Goal: Task Accomplishment & Management: Use online tool/utility

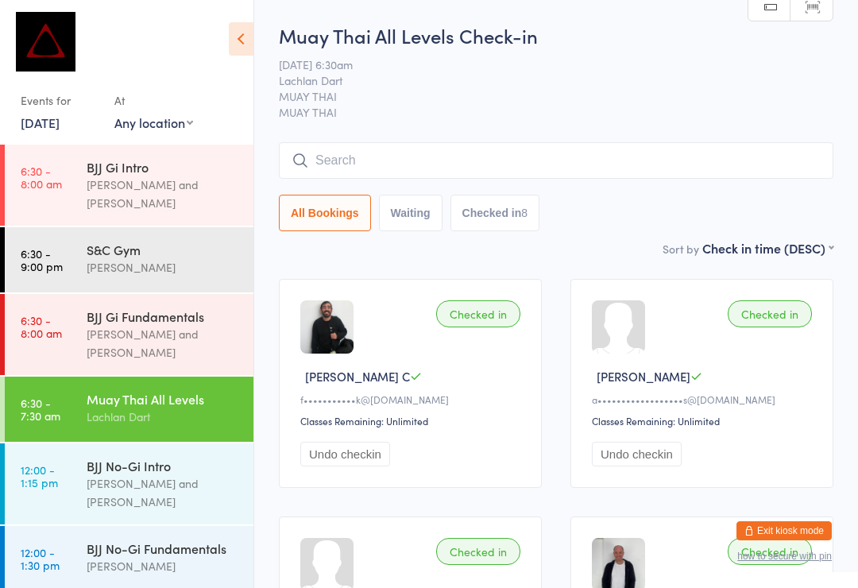
click at [374, 172] on input "search" at bounding box center [556, 160] width 555 height 37
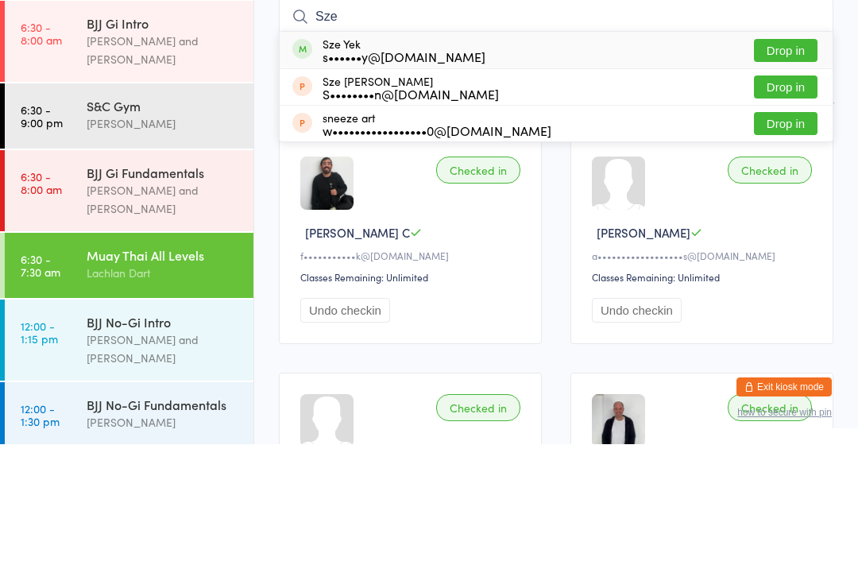
type input "Sze"
click at [791, 183] on button "Drop in" at bounding box center [786, 194] width 64 height 23
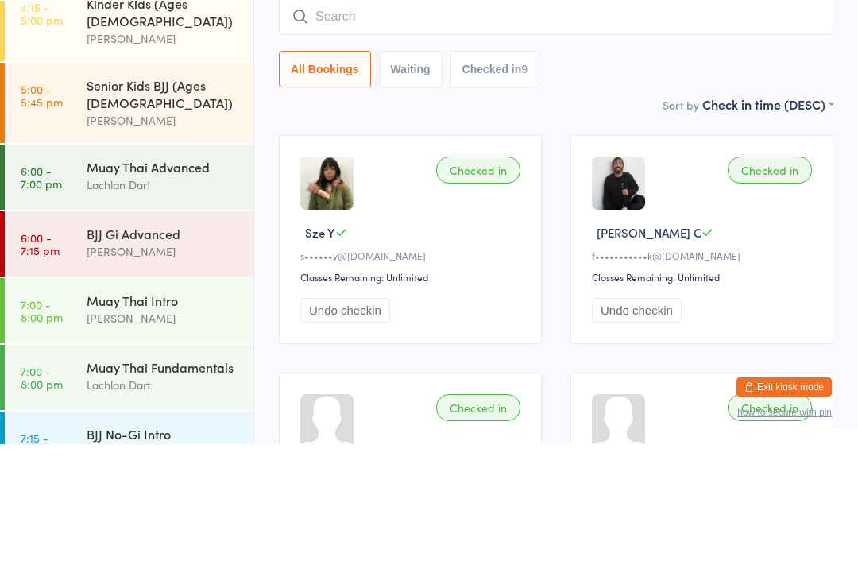
scroll to position [617, 0]
click at [151, 319] on div "Lachlan Dart" at bounding box center [163, 328] width 153 height 18
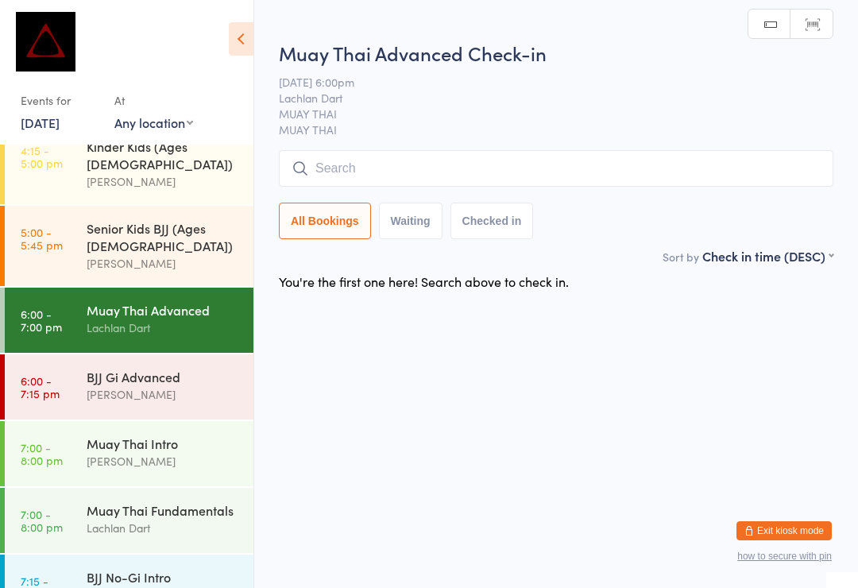
click at [509, 178] on input "search" at bounding box center [556, 168] width 555 height 37
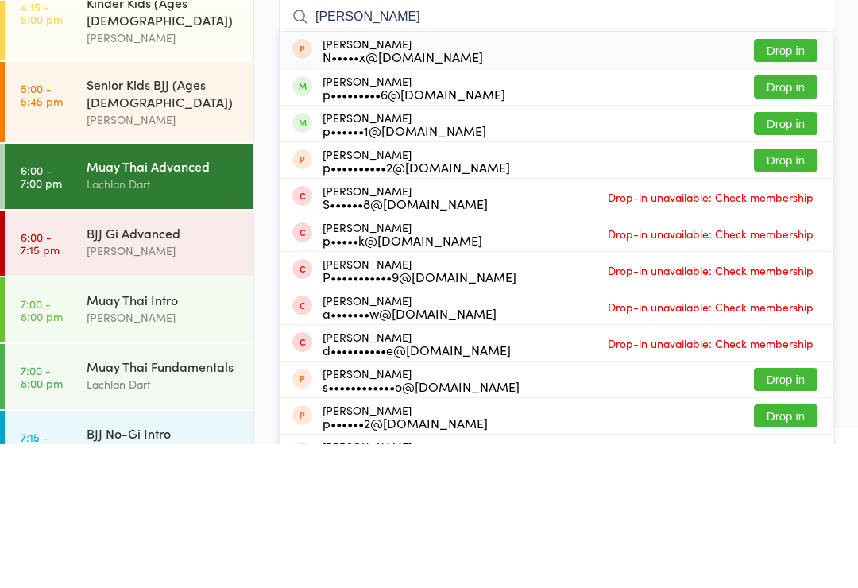
type input "[PERSON_NAME]"
click at [814, 219] on button "Drop in" at bounding box center [786, 230] width 64 height 23
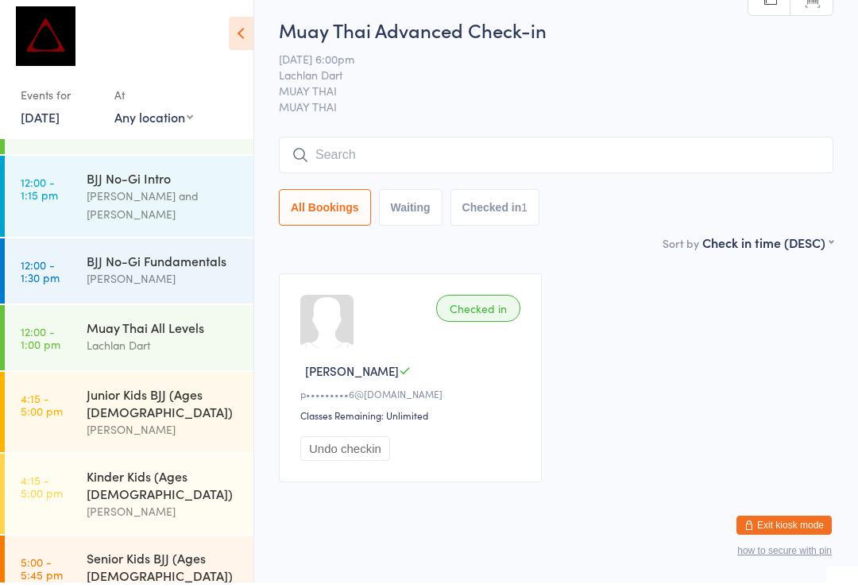
scroll to position [279, 0]
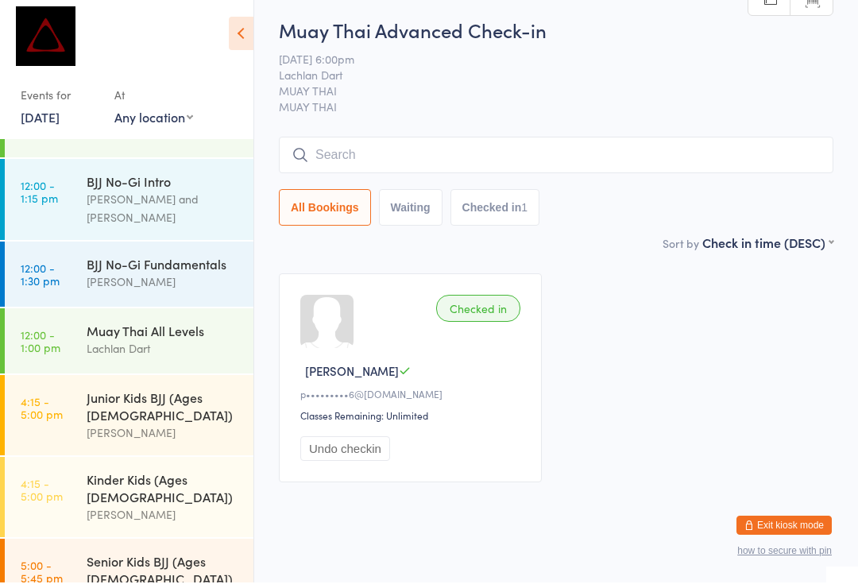
click at [195, 261] on div "BJJ No-Gi Fundamentals" at bounding box center [163, 269] width 153 height 17
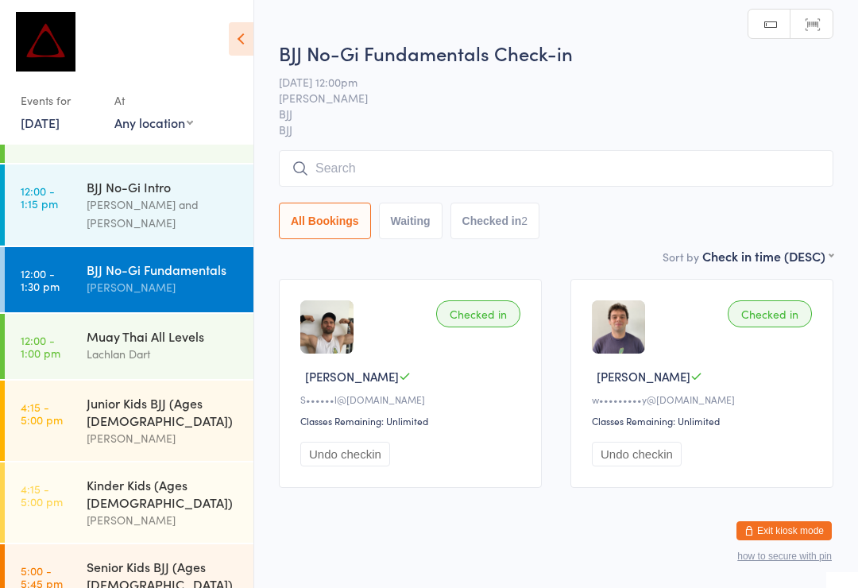
click at [428, 168] on input "search" at bounding box center [556, 168] width 555 height 37
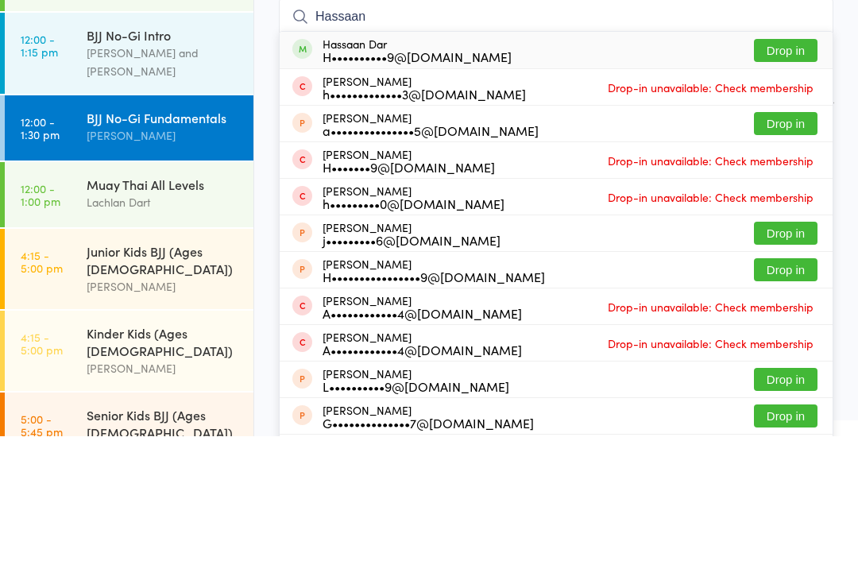
type input "Hassaan"
click at [802, 191] on button "Drop in" at bounding box center [786, 202] width 64 height 23
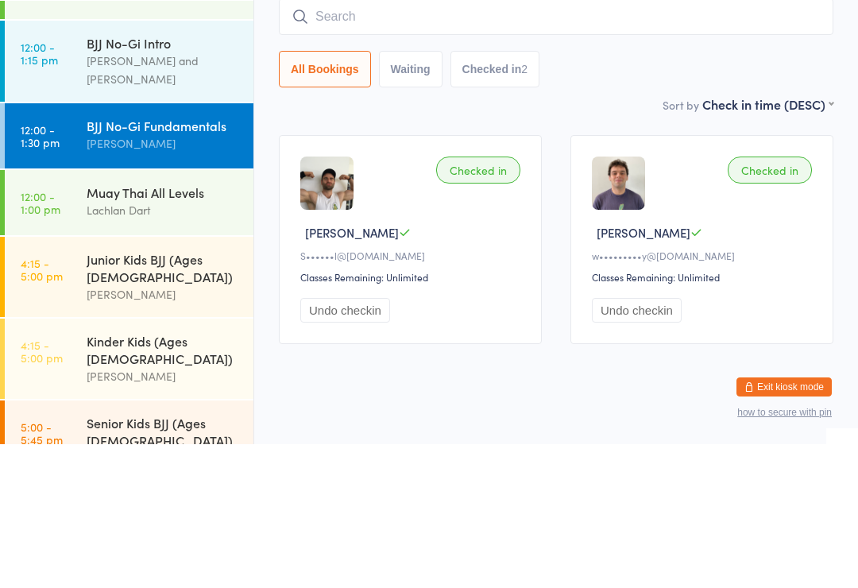
scroll to position [30, 0]
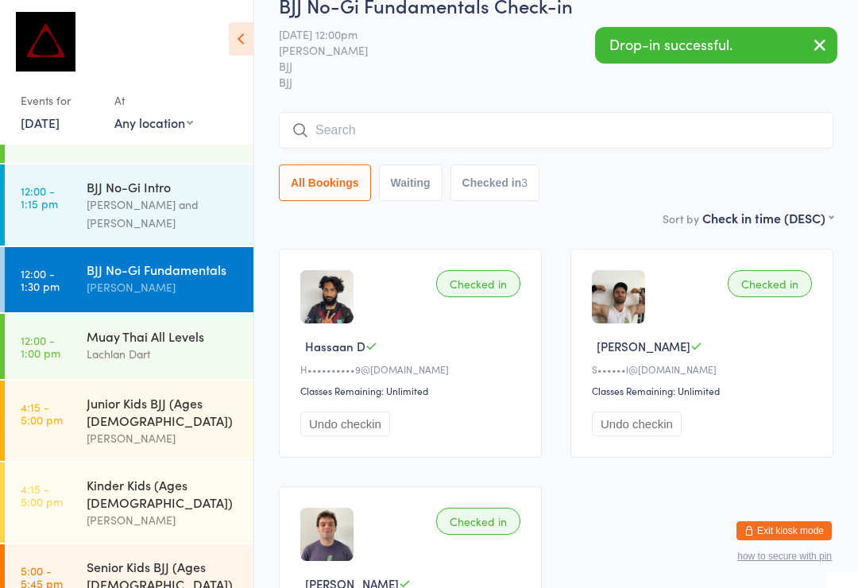
click at [520, 134] on input "search" at bounding box center [556, 130] width 555 height 37
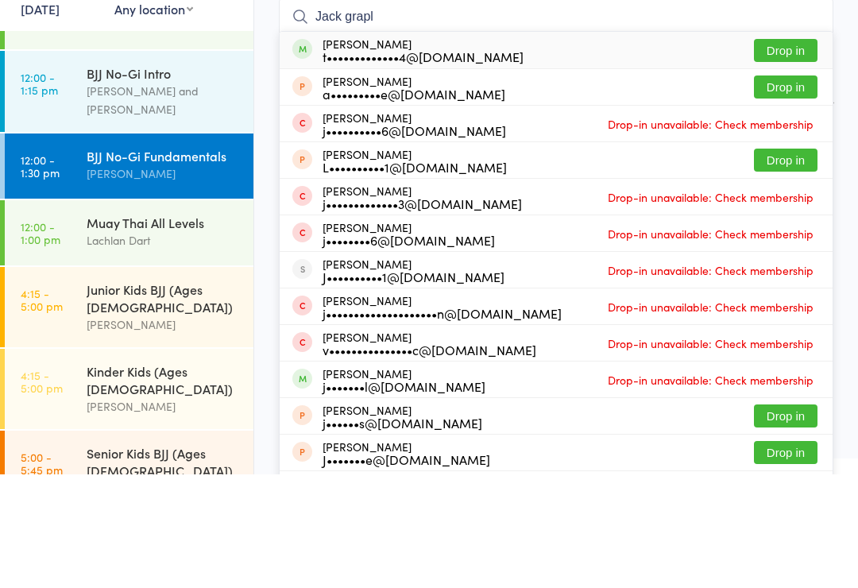
type input "Jack grapl"
click at [784, 153] on button "Drop in" at bounding box center [786, 164] width 64 height 23
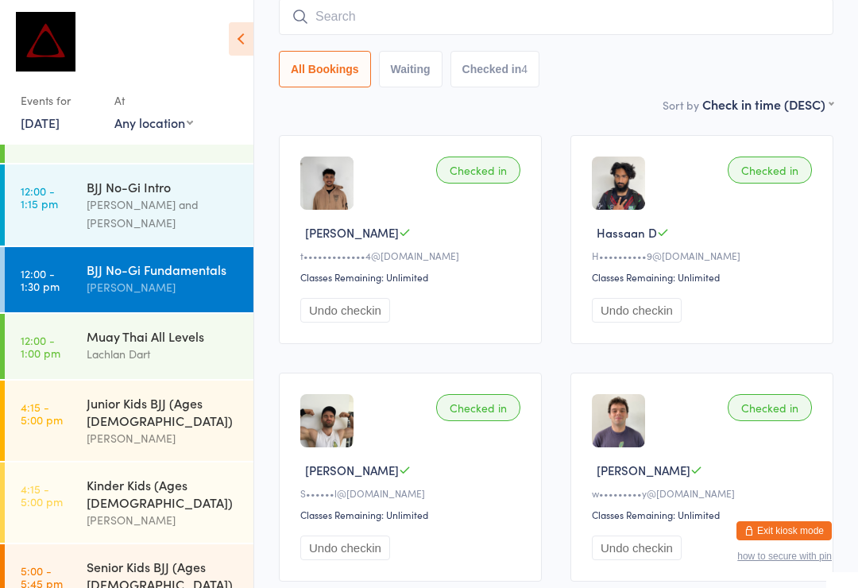
click at [447, 20] on input "search" at bounding box center [556, 16] width 555 height 37
type input "[PERSON_NAME]"
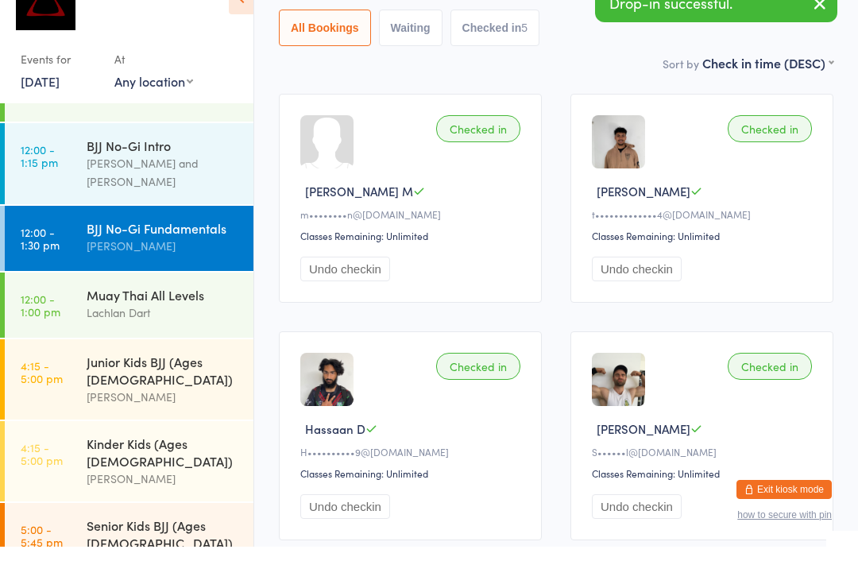
scroll to position [185, 0]
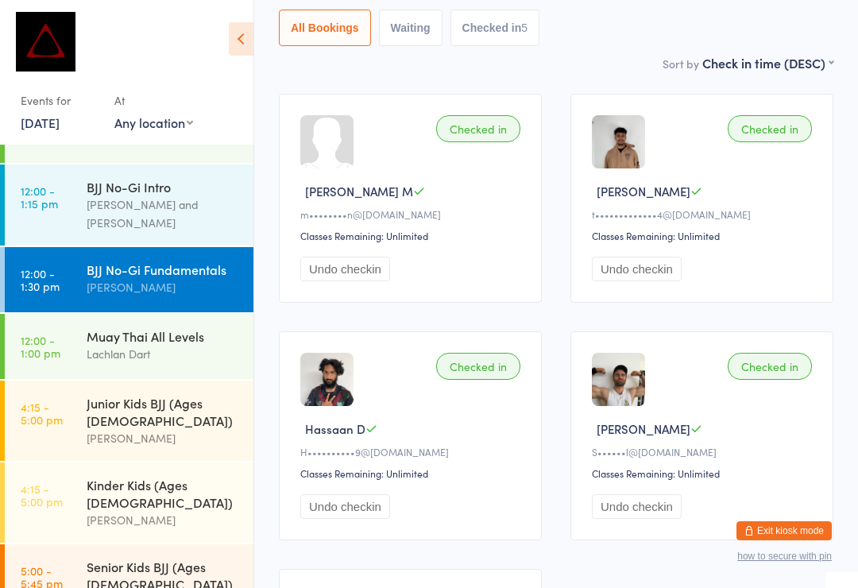
click at [181, 278] on div "[PERSON_NAME]" at bounding box center [163, 287] width 153 height 18
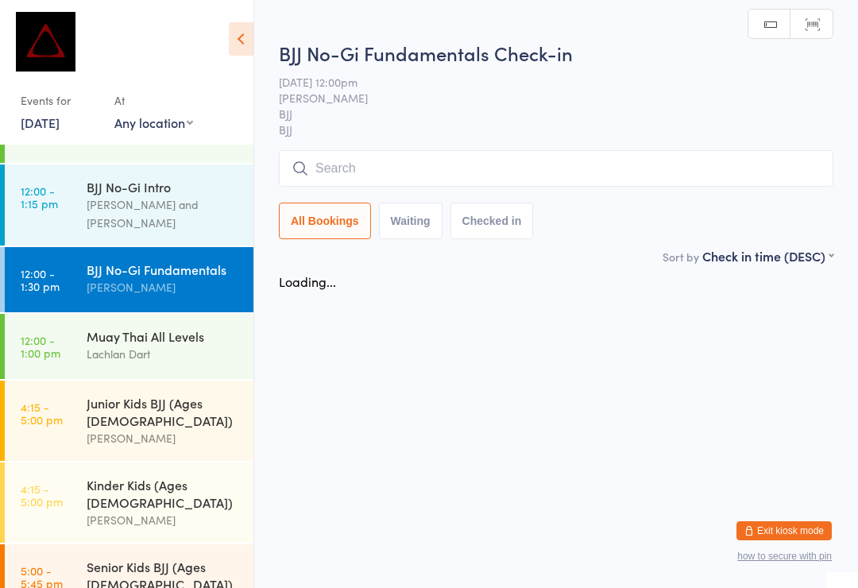
scroll to position [0, 0]
click at [484, 168] on input "search" at bounding box center [556, 168] width 555 height 37
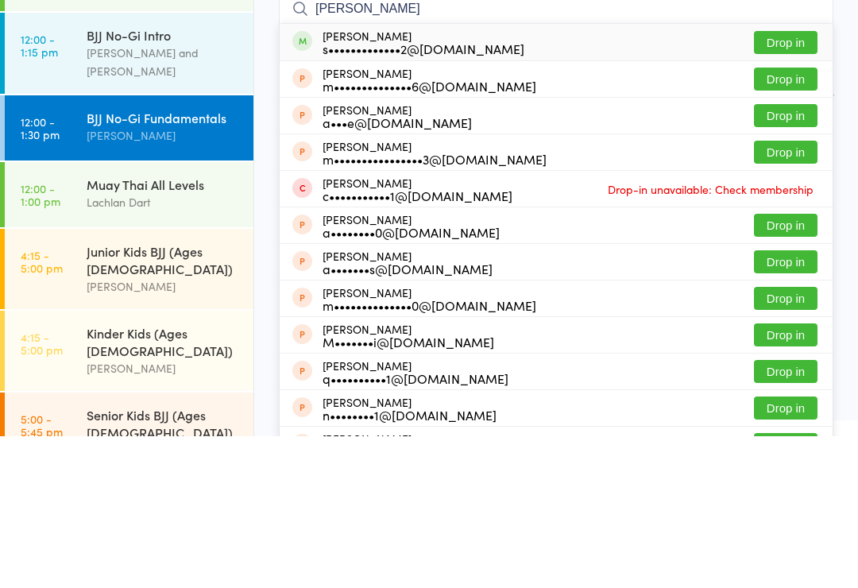
type input "[PERSON_NAME]"
click at [789, 183] on button "Drop in" at bounding box center [786, 194] width 64 height 23
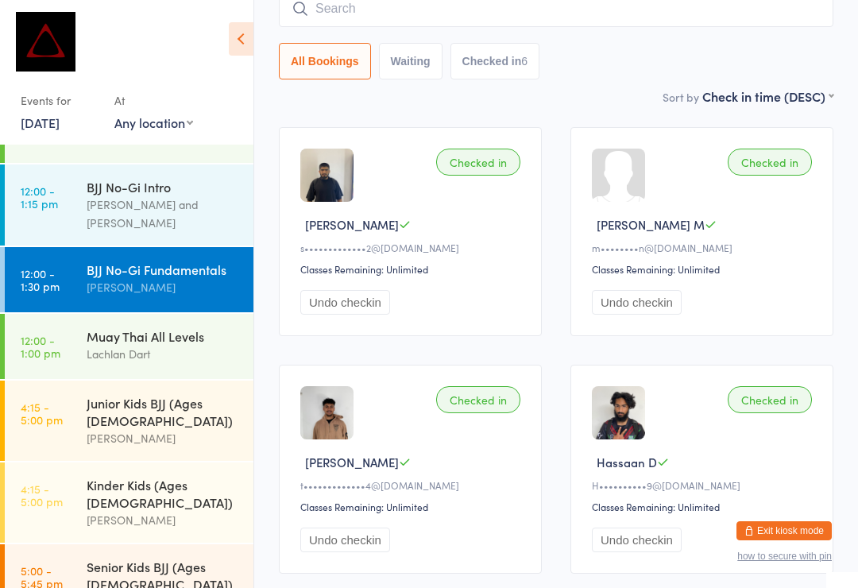
click at [358, 21] on input "search" at bounding box center [556, 8] width 555 height 37
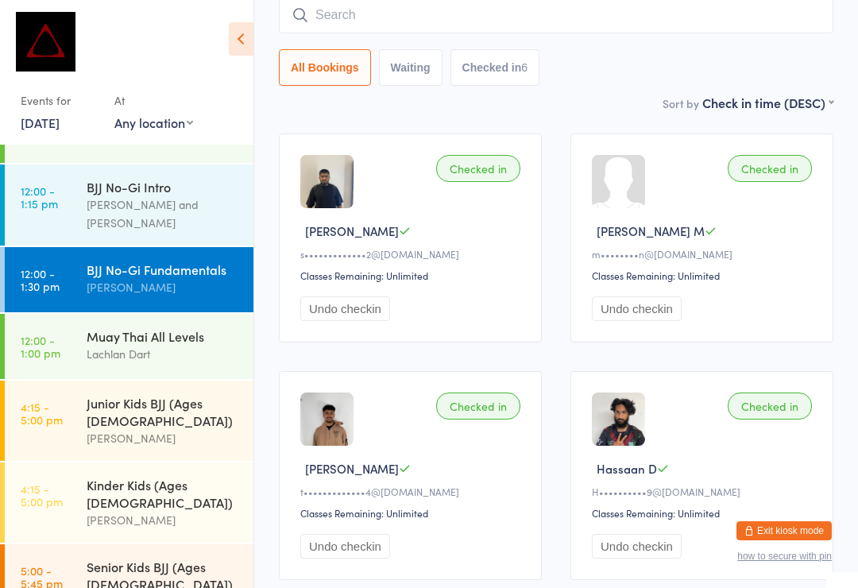
scroll to position [144, 0]
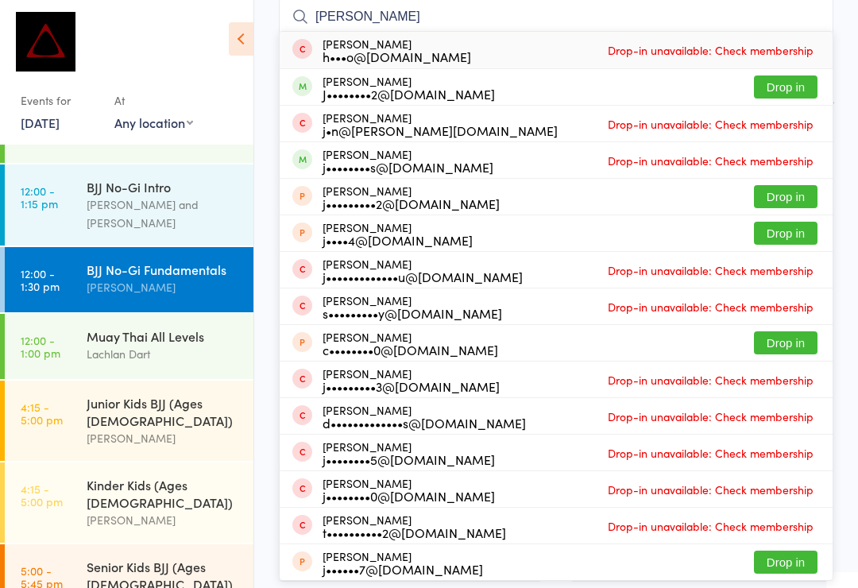
type input "[PERSON_NAME]"
click at [787, 89] on button "Drop in" at bounding box center [786, 86] width 64 height 23
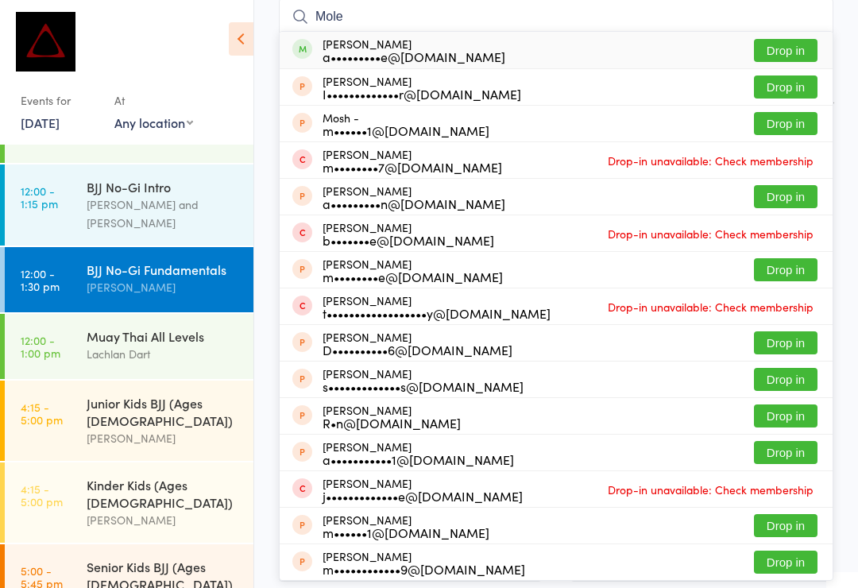
type input "Mole"
click at [791, 62] on button "Drop in" at bounding box center [786, 50] width 64 height 23
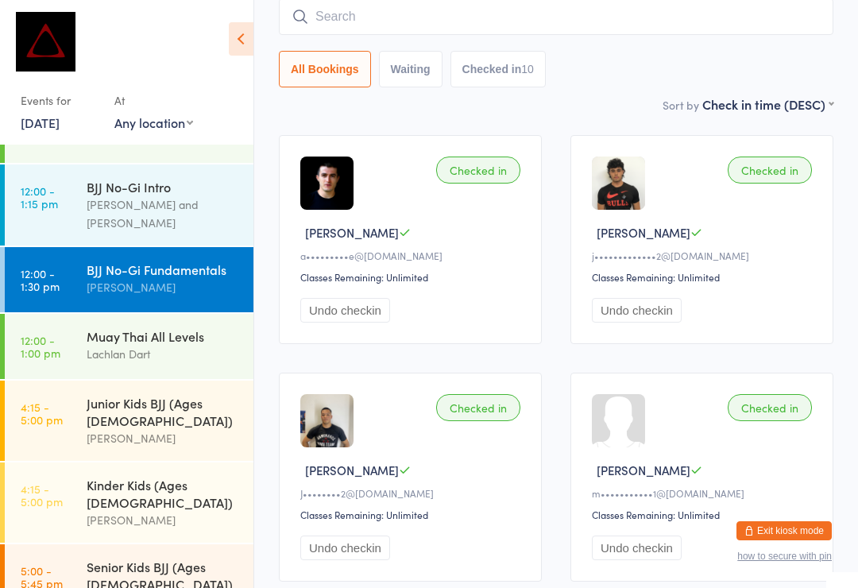
click at [139, 327] on div "Muay Thai All Levels" at bounding box center [163, 335] width 153 height 17
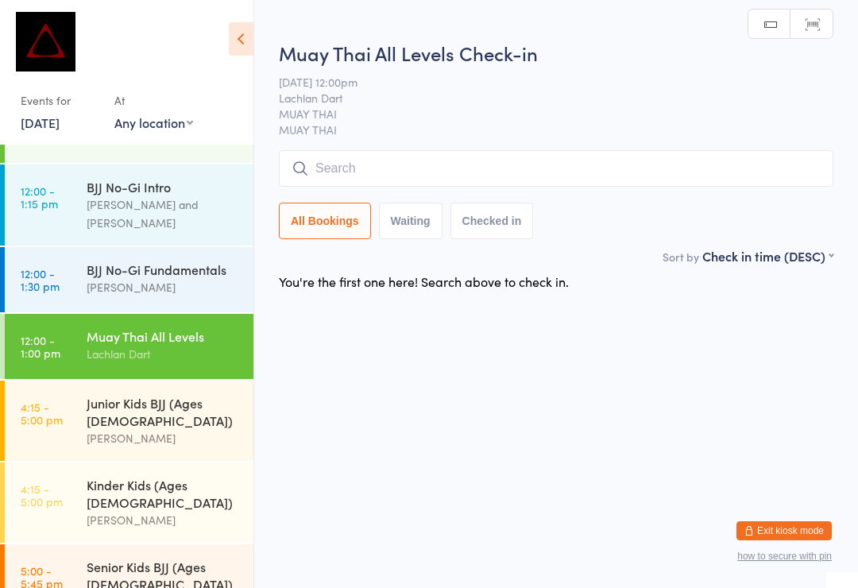
click at [450, 164] on input "search" at bounding box center [556, 168] width 555 height 37
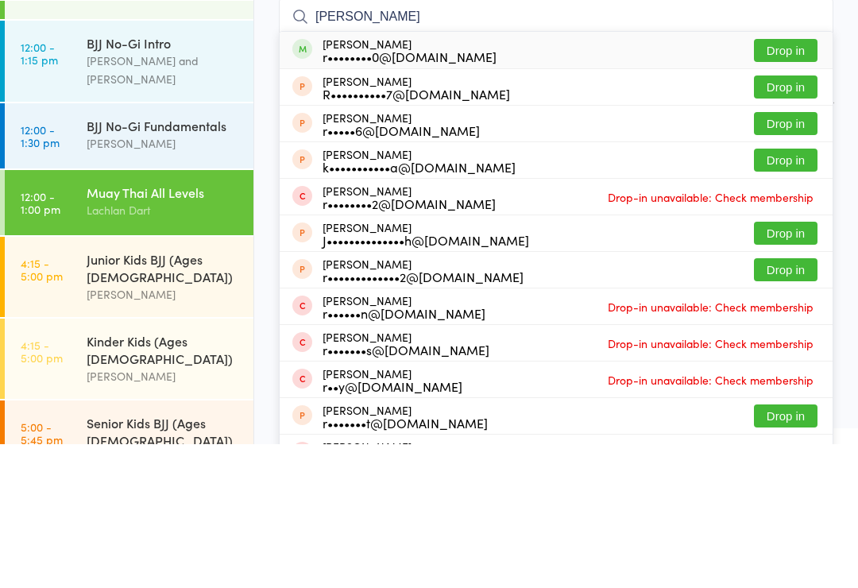
click at [793, 142] on input "[PERSON_NAME]" at bounding box center [556, 160] width 555 height 37
type input "[PERSON_NAME]"
click at [791, 183] on button "Drop in" at bounding box center [786, 194] width 64 height 23
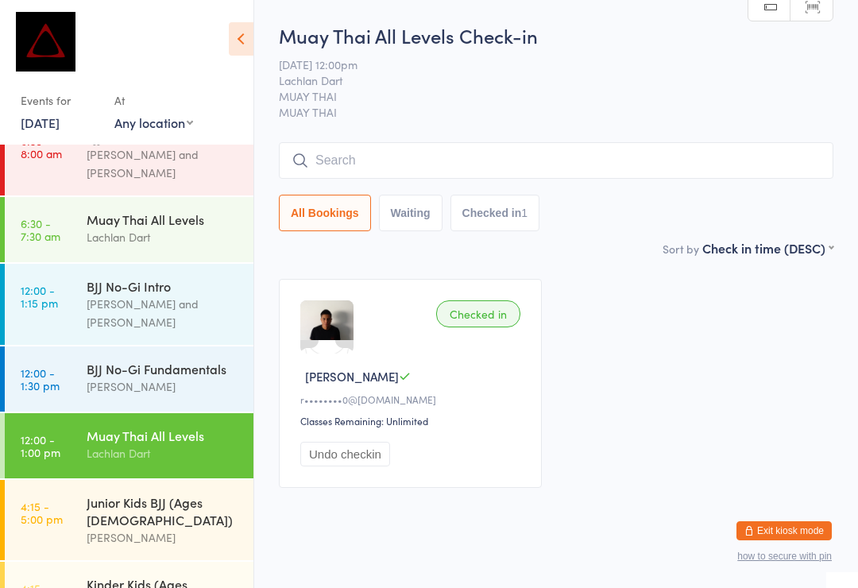
scroll to position [179, 0]
click at [195, 378] on div "[PERSON_NAME]" at bounding box center [163, 387] width 153 height 18
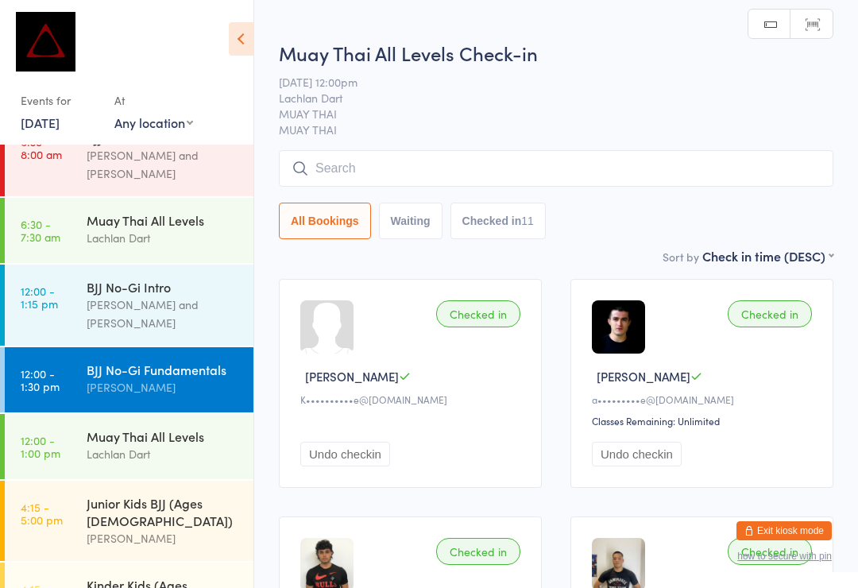
click at [503, 161] on input "search" at bounding box center [556, 168] width 555 height 37
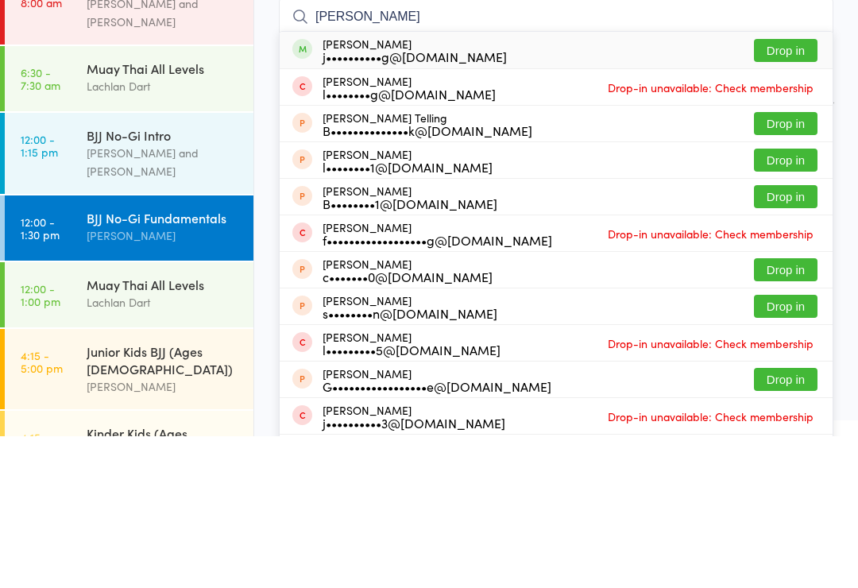
type input "[PERSON_NAME]"
click at [785, 191] on button "Drop in" at bounding box center [786, 202] width 64 height 23
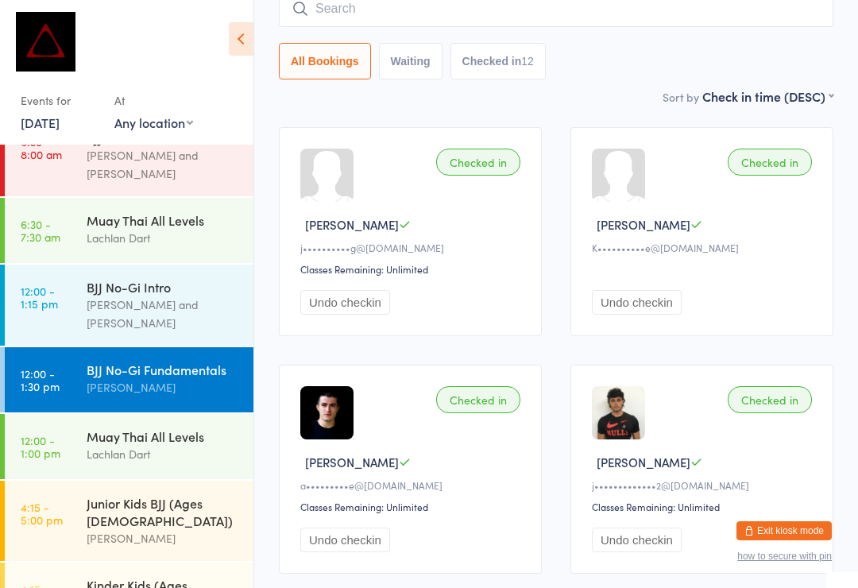
click at [465, 17] on input "search" at bounding box center [556, 8] width 555 height 37
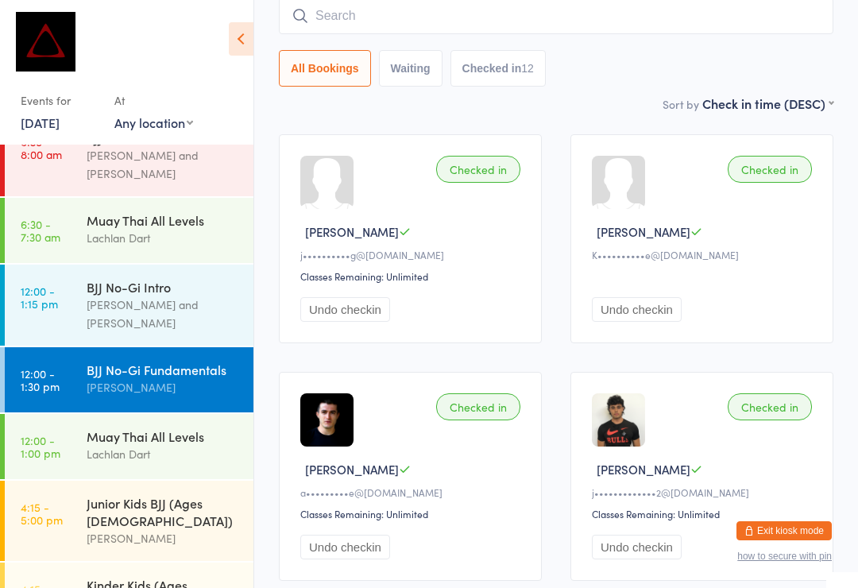
scroll to position [144, 0]
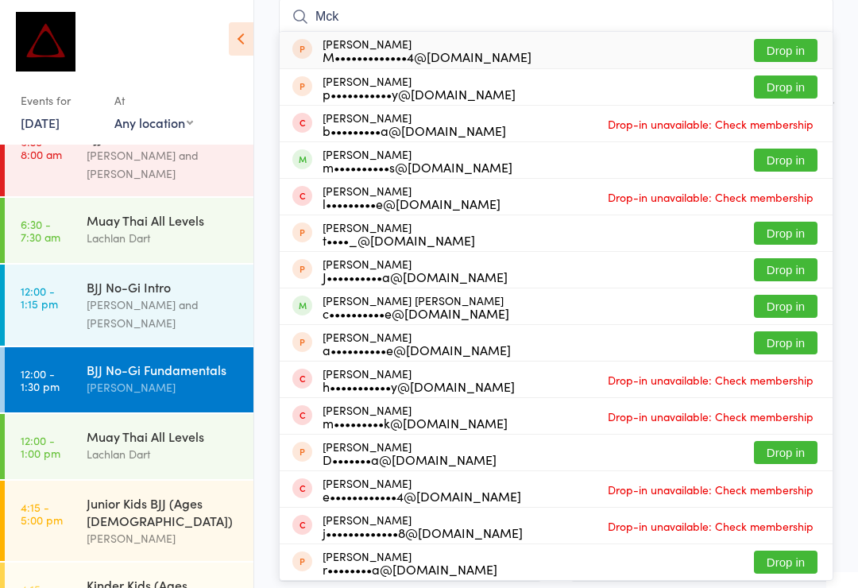
type input "Mck"
click at [802, 167] on button "Drop in" at bounding box center [786, 160] width 64 height 23
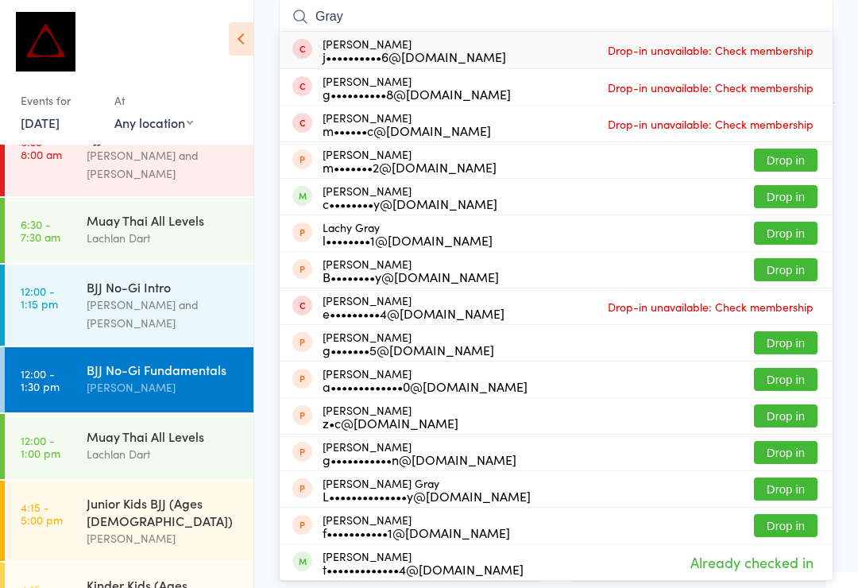
type input "Gray"
click at [794, 192] on button "Drop in" at bounding box center [786, 196] width 64 height 23
